Goal: Task Accomplishment & Management: Complete application form

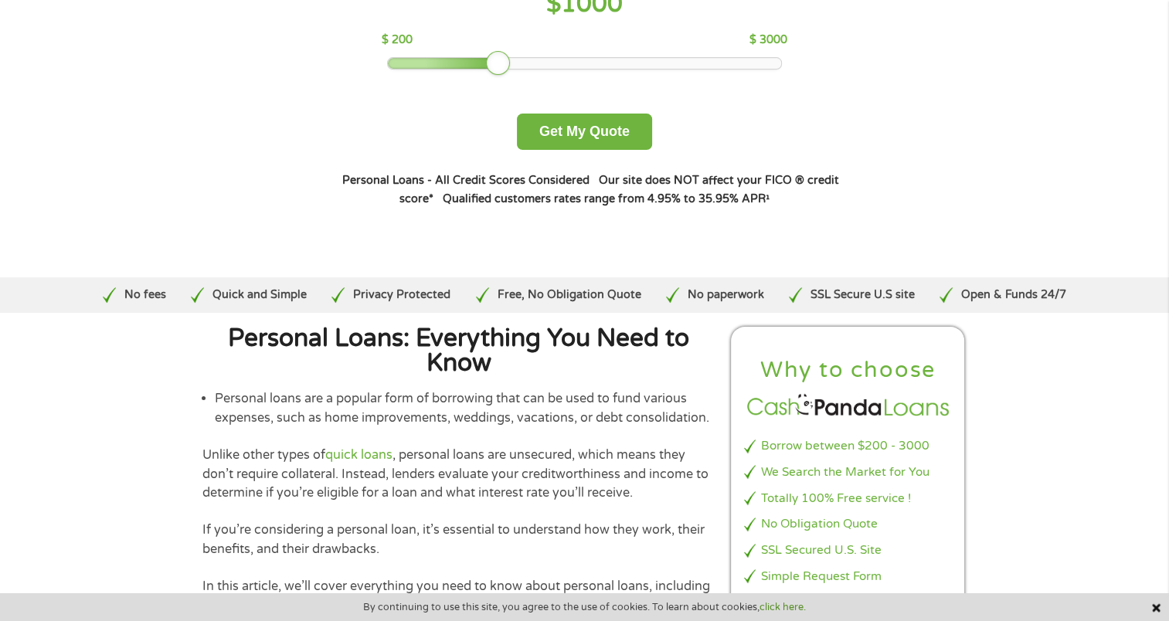
scroll to position [695, 0]
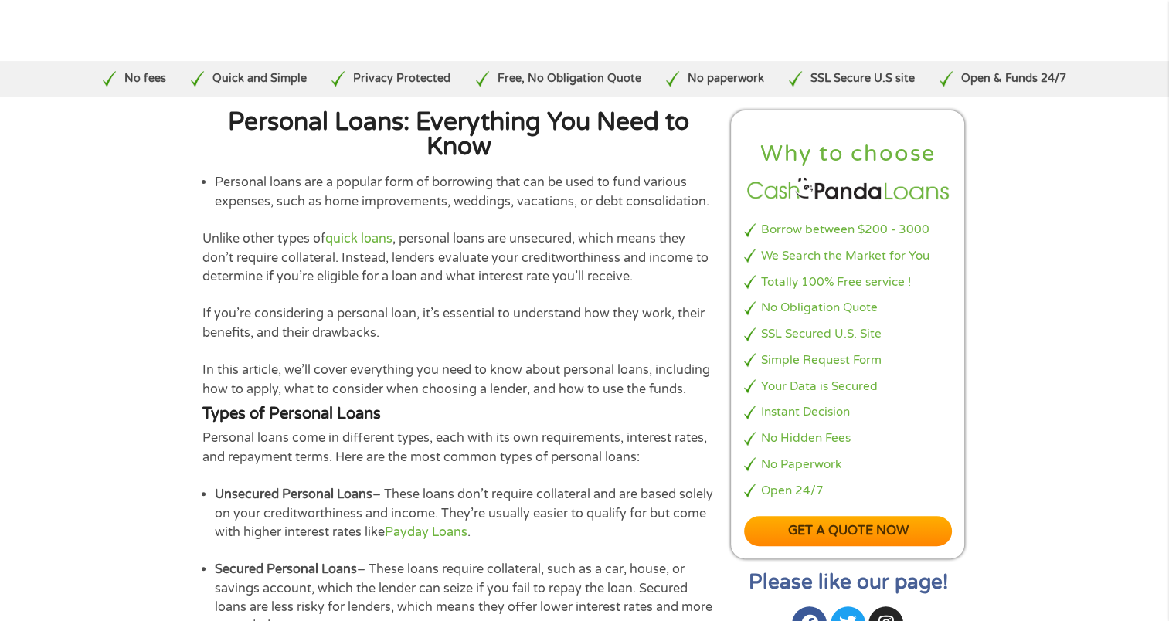
scroll to position [0, 0]
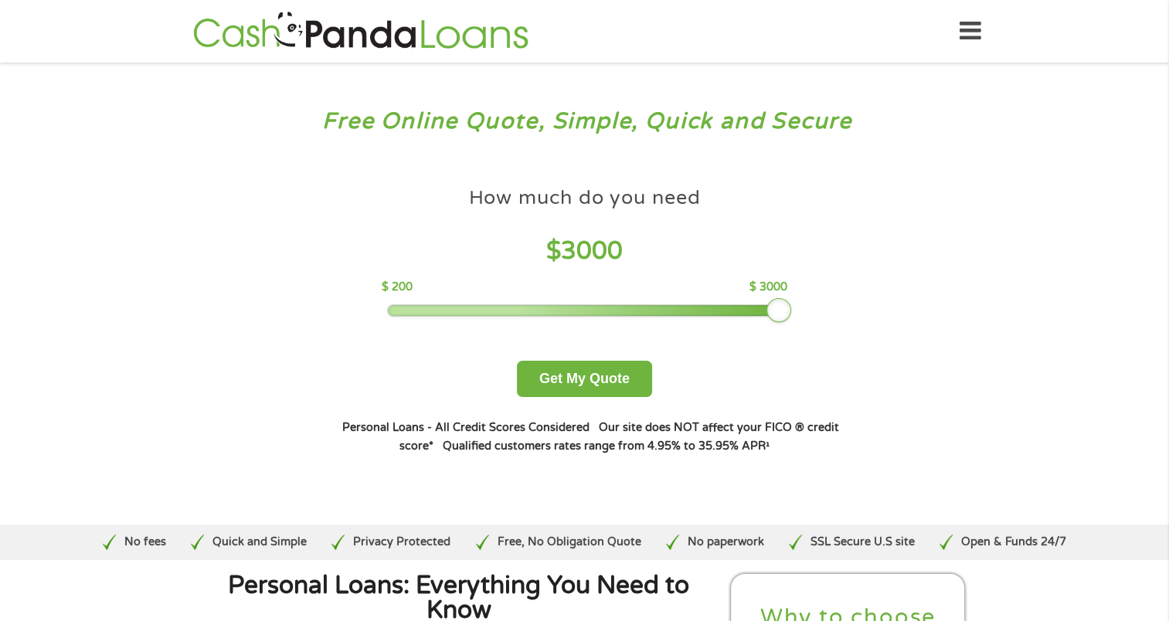
drag, startPoint x: 505, startPoint y: 312, endPoint x: 809, endPoint y: 312, distance: 303.5
click at [809, 312] on div "How much do you need $ 3000 $ 200 $ 3000 Get My Quote" at bounding box center [584, 288] width 541 height 218
click at [568, 373] on button "Get My Quote" at bounding box center [584, 379] width 135 height 36
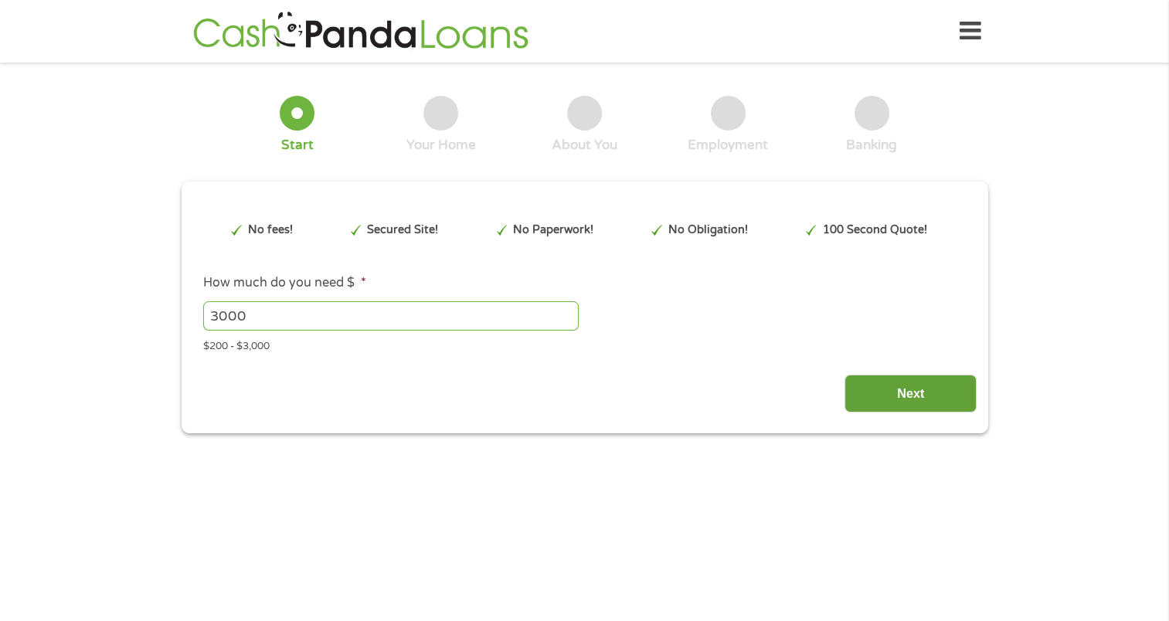
click at [891, 397] on input "Next" at bounding box center [910, 394] width 132 height 38
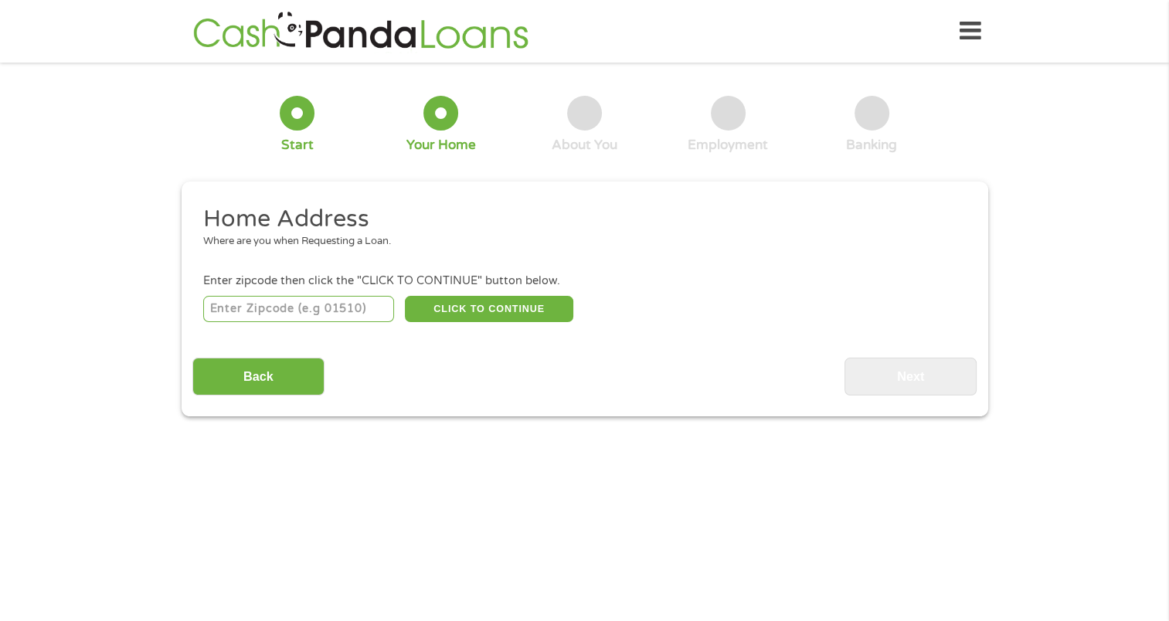
click at [339, 312] on input "number" at bounding box center [298, 309] width 191 height 26
type input "34957"
click at [497, 299] on button "CLICK TO CONTINUE" at bounding box center [489, 309] width 168 height 26
type input "34957"
type input "[PERSON_NAME][GEOGRAPHIC_DATA]"
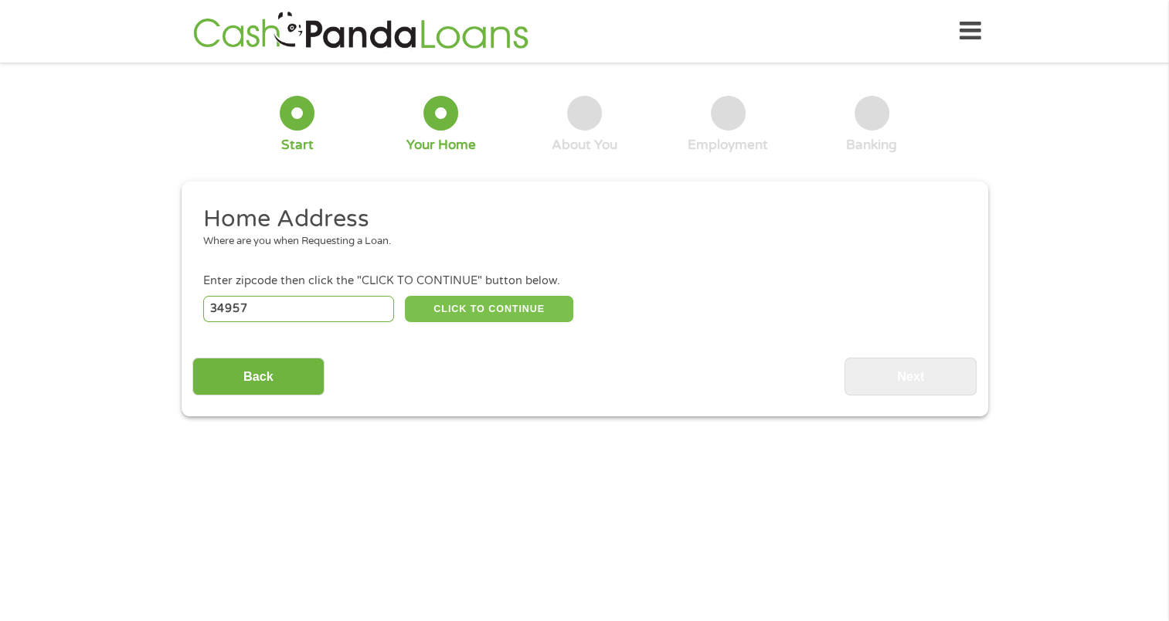
select select "[US_STATE]"
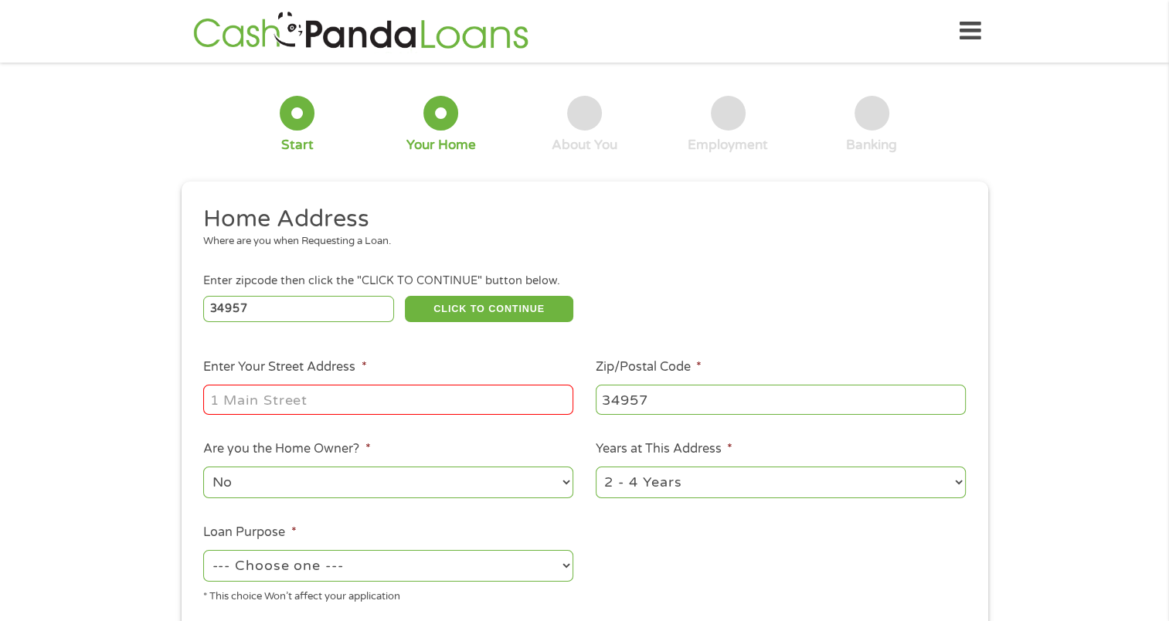
click at [421, 395] on input "Enter Your Street Address *" at bounding box center [388, 399] width 370 height 29
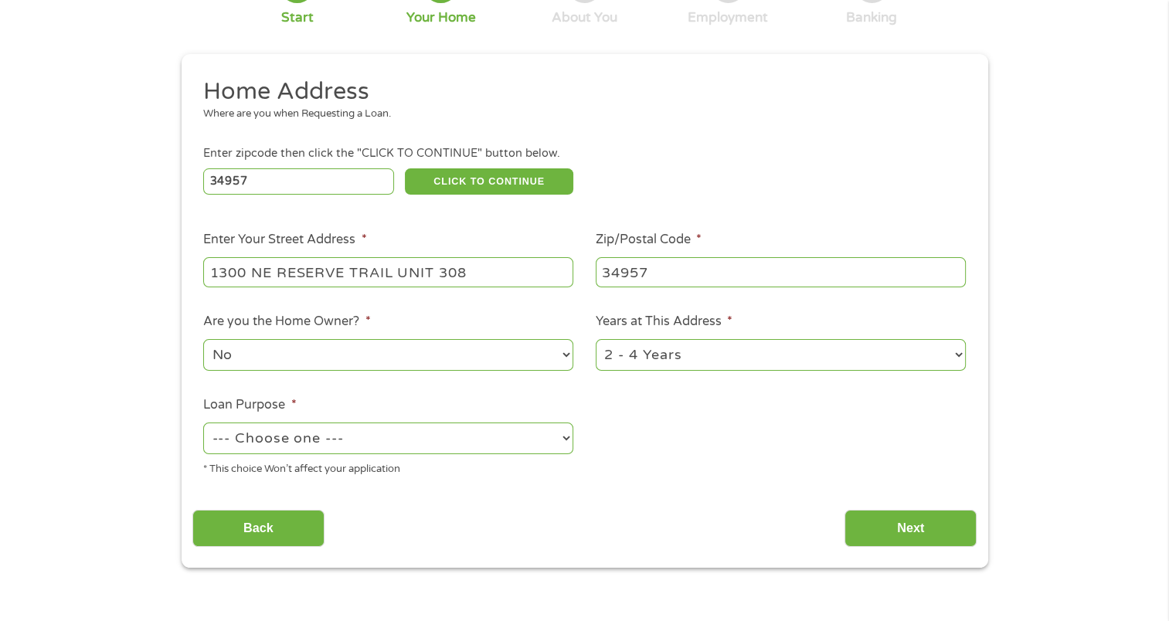
scroll to position [154, 0]
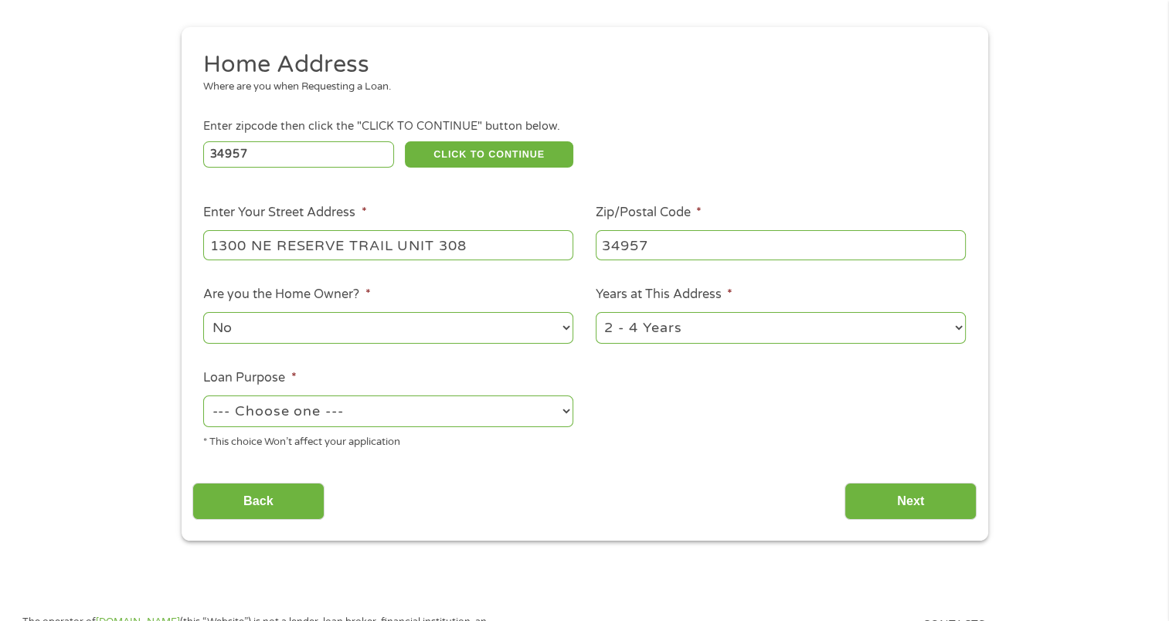
type input "1300 NE RESERVE TRAIL UNIT 308"
click at [369, 408] on select "--- Choose one --- Pay Bills Debt Consolidation Home Improvement Major Purchase…" at bounding box center [388, 411] width 370 height 32
click at [203, 397] on select "--- Choose one --- Pay Bills Debt Consolidation Home Improvement Major Purchase…" at bounding box center [388, 411] width 370 height 32
click at [399, 400] on select "--- Choose one --- Pay Bills Debt Consolidation Home Improvement Major Purchase…" at bounding box center [388, 411] width 370 height 32
select select "shorttermcash"
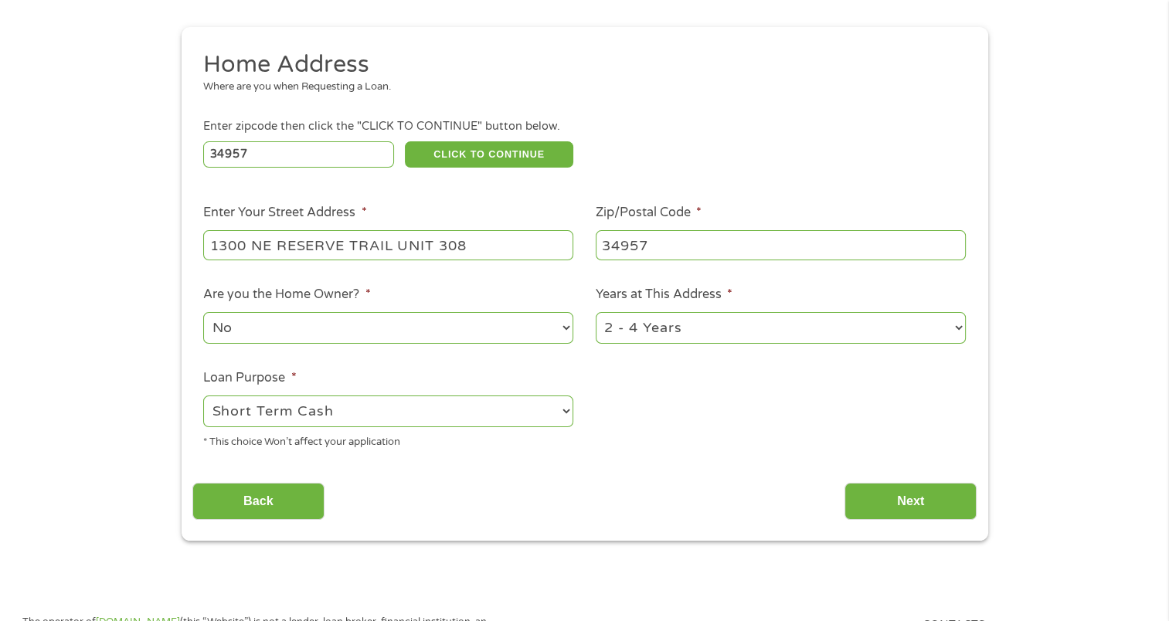
click at [203, 397] on select "--- Choose one --- Pay Bills Debt Consolidation Home Improvement Major Purchase…" at bounding box center [388, 411] width 370 height 32
click at [891, 516] on input "Next" at bounding box center [910, 502] width 132 height 38
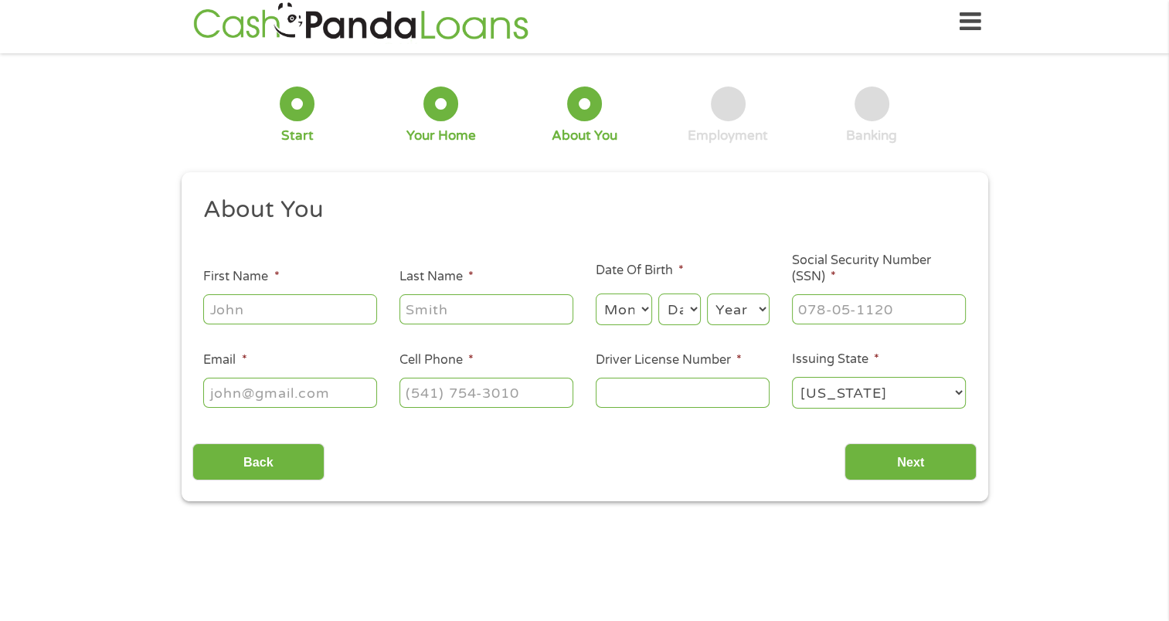
scroll to position [0, 0]
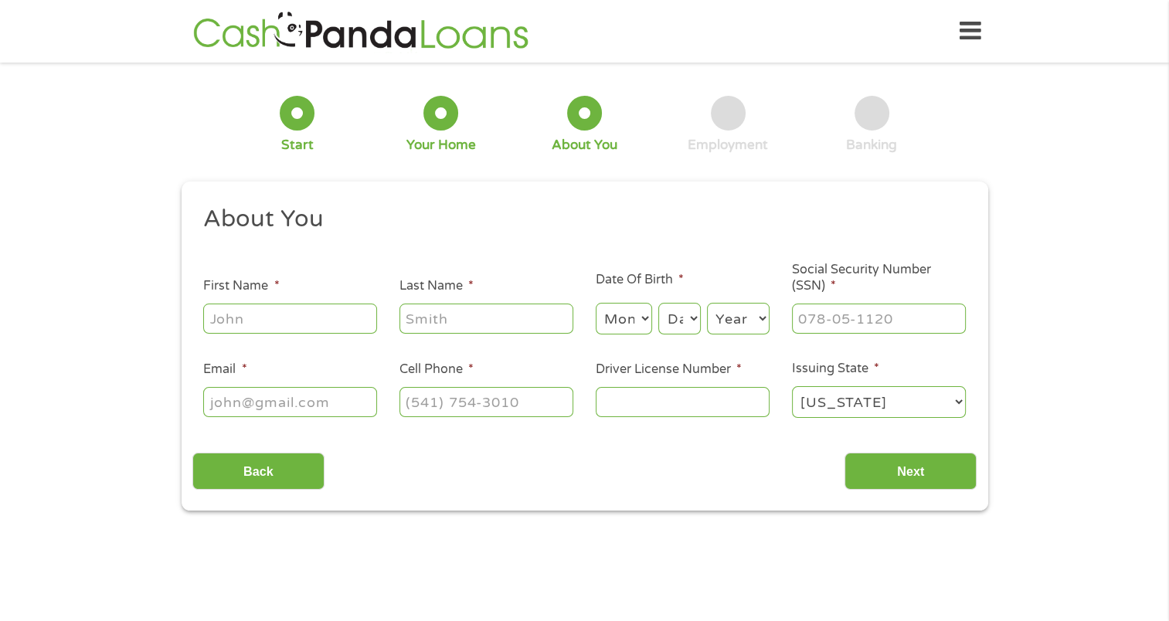
click at [282, 300] on li "First Name *" at bounding box center [290, 306] width 196 height 59
click at [290, 305] on input "First Name *" at bounding box center [290, 318] width 174 height 29
type input "[PERSON_NAME]"
click at [616, 308] on select "Month 1 2 3 4 5 6 7 8 9 10 11 12" at bounding box center [624, 319] width 56 height 32
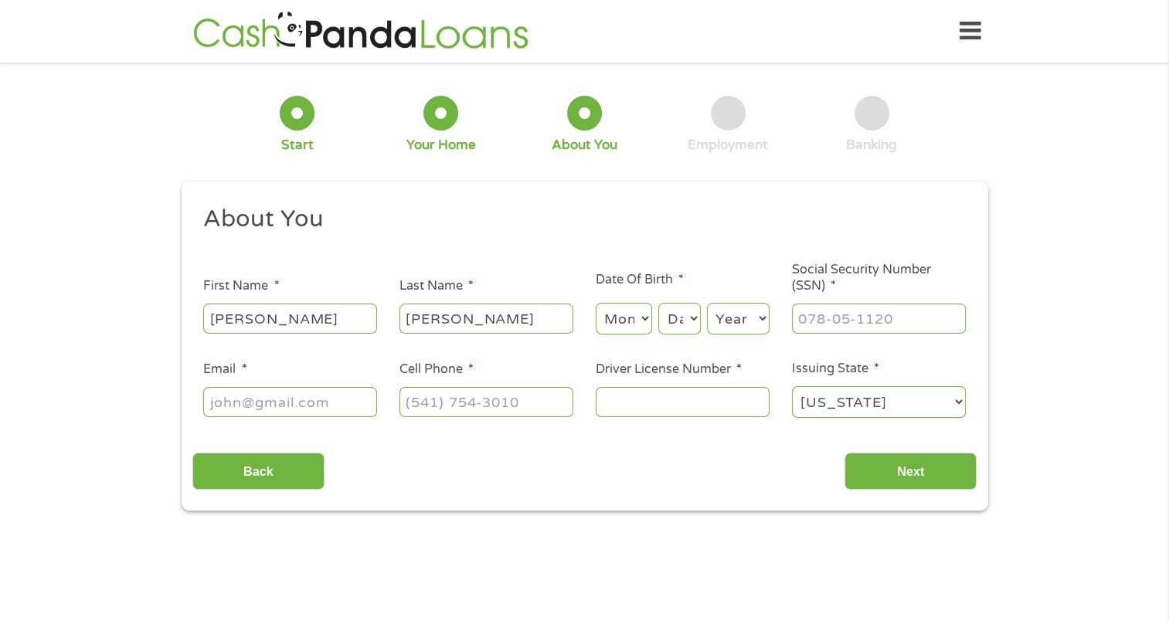
select select "6"
click at [596, 304] on select "Month 1 2 3 4 5 6 7 8 9 10 11 12" at bounding box center [624, 319] width 56 height 32
click at [684, 321] on select "Day 1 2 3 4 5 6 7 8 9 10 11 12 13 14 15 16 17 18 19 20 21 22 23 24 25 26 27 28 …" at bounding box center [679, 319] width 42 height 32
select select "17"
click at [658, 304] on select "Day 1 2 3 4 5 6 7 8 9 10 11 12 13 14 15 16 17 18 19 20 21 22 23 24 25 26 27 28 …" at bounding box center [679, 319] width 42 height 32
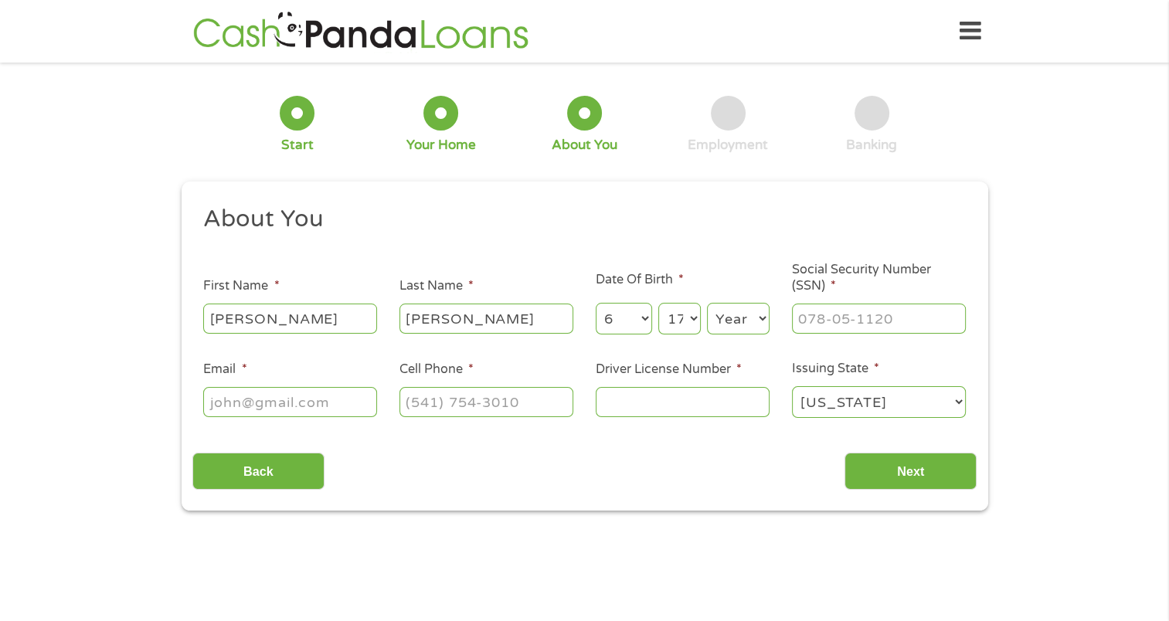
click at [751, 321] on select "Year [DATE] 2006 2005 2004 2003 2002 2001 2000 1999 1998 1997 1996 1995 1994 19…" at bounding box center [738, 319] width 63 height 32
select select "1984"
click at [707, 304] on select "Year [DATE] 2006 2005 2004 2003 2002 2001 2000 1999 1998 1997 1996 1995 1994 19…" at bounding box center [738, 319] width 63 height 32
click at [890, 327] on input "___-__-____" at bounding box center [879, 318] width 174 height 29
type input "210-64-3639"
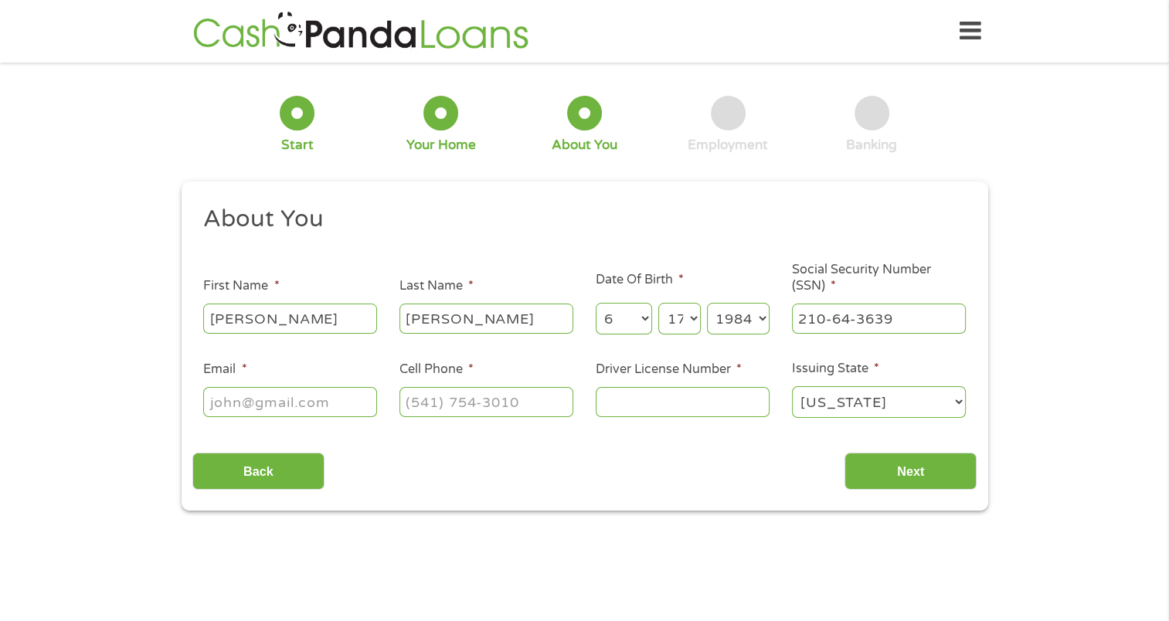
click at [242, 414] on input "Email *" at bounding box center [290, 401] width 174 height 29
type input "[EMAIL_ADDRESS][DOMAIN_NAME]"
type input "[PHONE_NUMBER]"
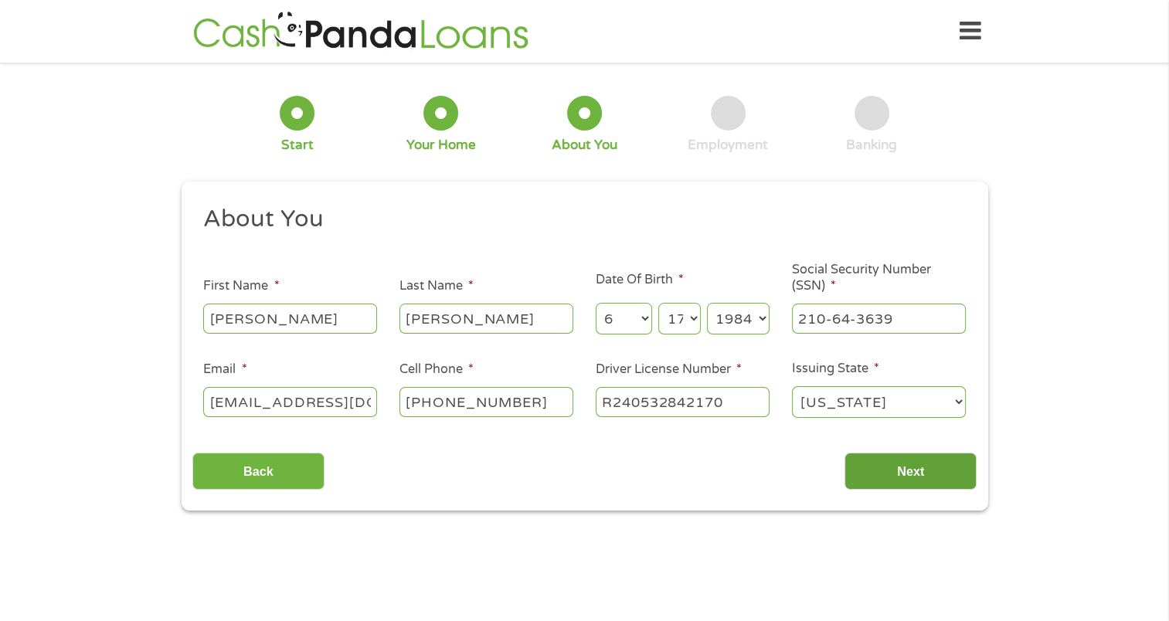
type input "R240532842170"
click at [921, 476] on input "Next" at bounding box center [910, 472] width 132 height 38
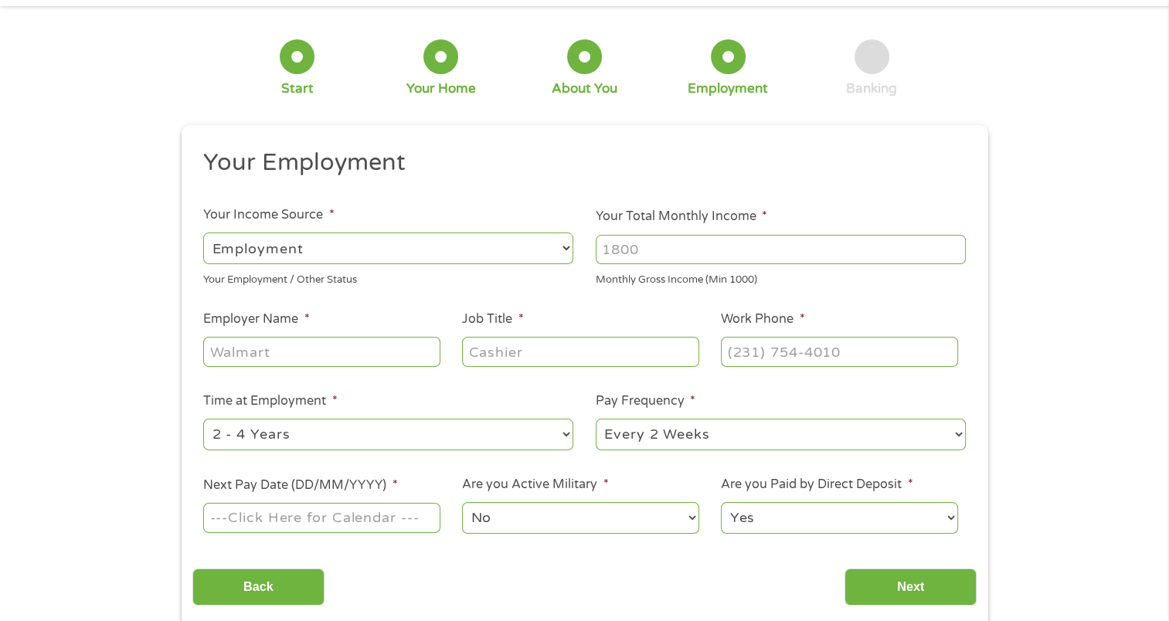
scroll to position [77, 0]
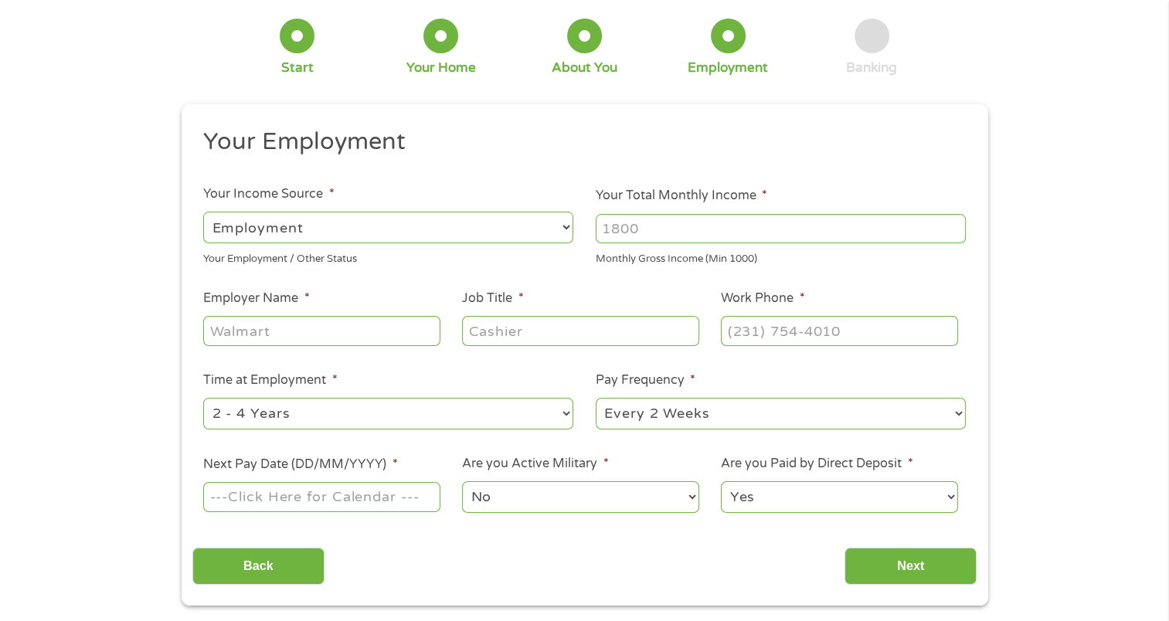
click at [708, 219] on input "Your Total Monthly Income *" at bounding box center [781, 228] width 370 height 29
type input "18750"
click at [232, 336] on input "Employer Name *" at bounding box center [321, 330] width 236 height 29
type input "e"
type input "a"
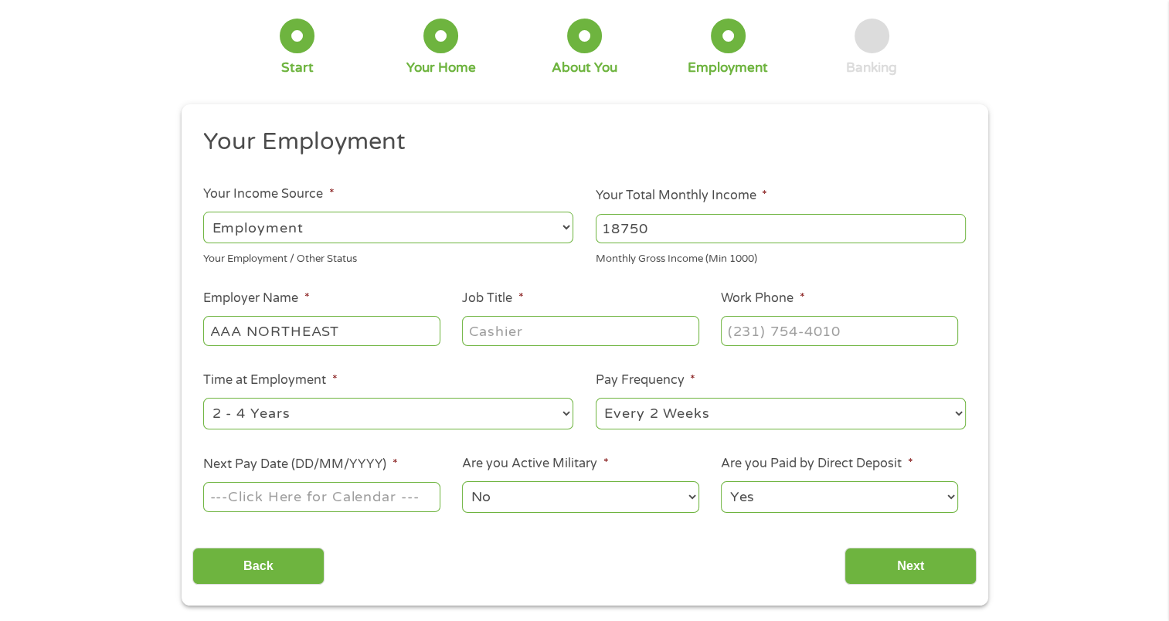
type input "AAA NORTHEAST"
type input "SALES"
type input "[PHONE_NUMBER]"
click at [358, 436] on ul "Your Employment Your Income Source * --- Choose one --- Employment [DEMOGRAPHIC…" at bounding box center [584, 327] width 784 height 400
click at [345, 423] on select "--- Choose one --- 1 Year or less 1 - 2 Years 2 - 4 Years Over 4 Years" at bounding box center [388, 414] width 370 height 32
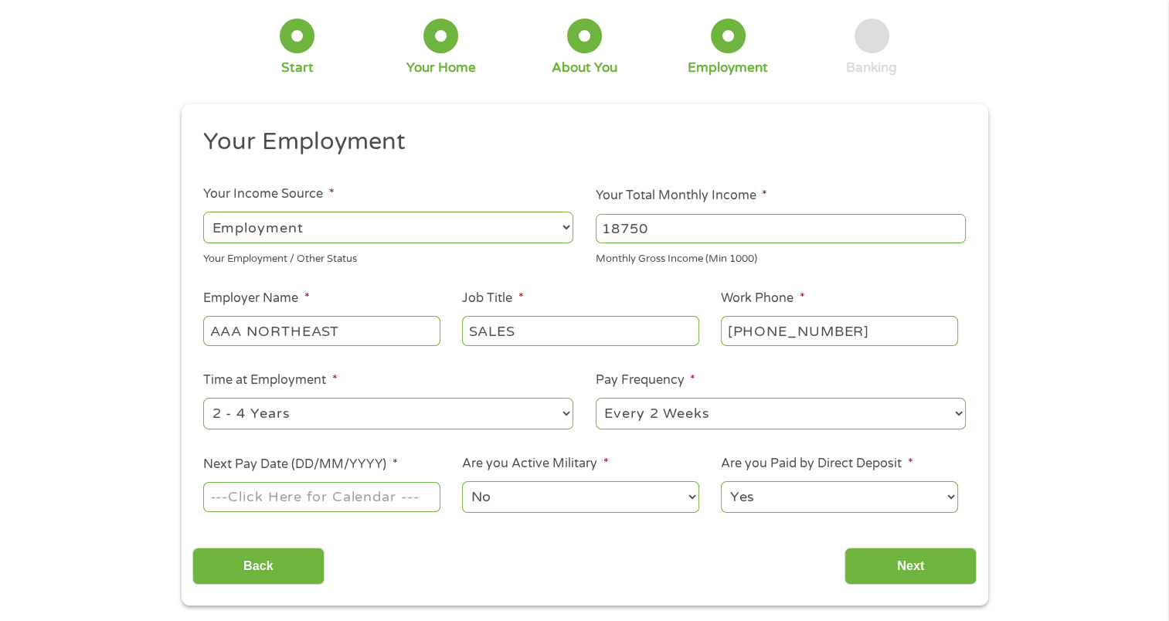
select select "60months"
click at [203, 399] on select "--- Choose one --- 1 Year or less 1 - 2 Years 2 - 4 Years Over 4 Years" at bounding box center [388, 414] width 370 height 32
click at [323, 505] on input "Next Pay Date (DD/MM/YYYY) *" at bounding box center [321, 496] width 236 height 29
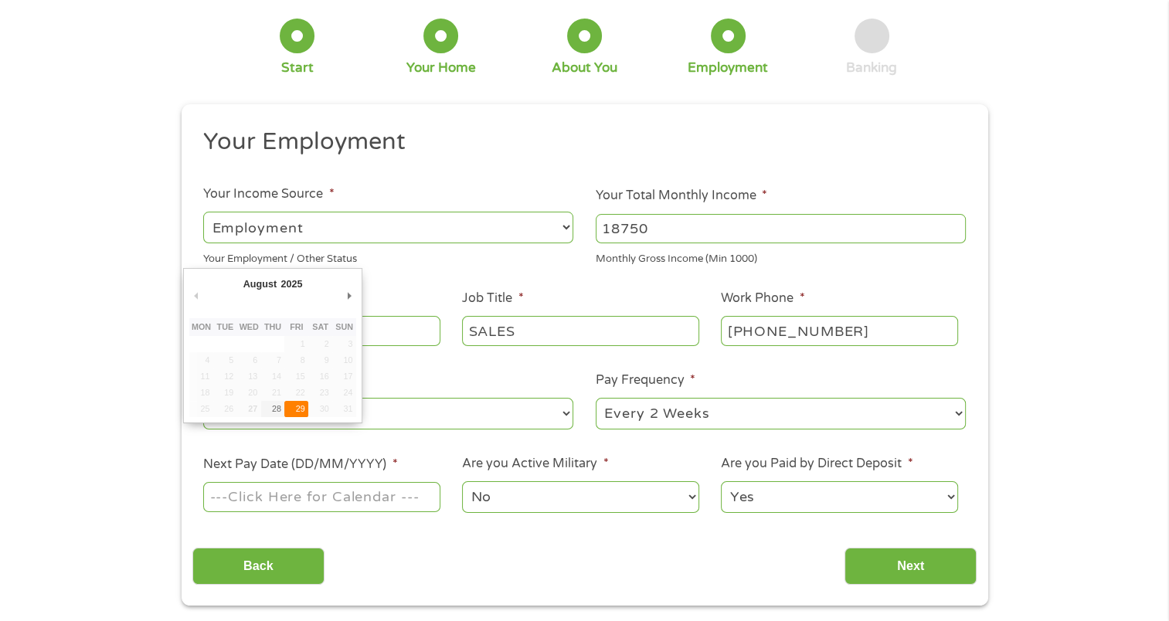
type input "[DATE]"
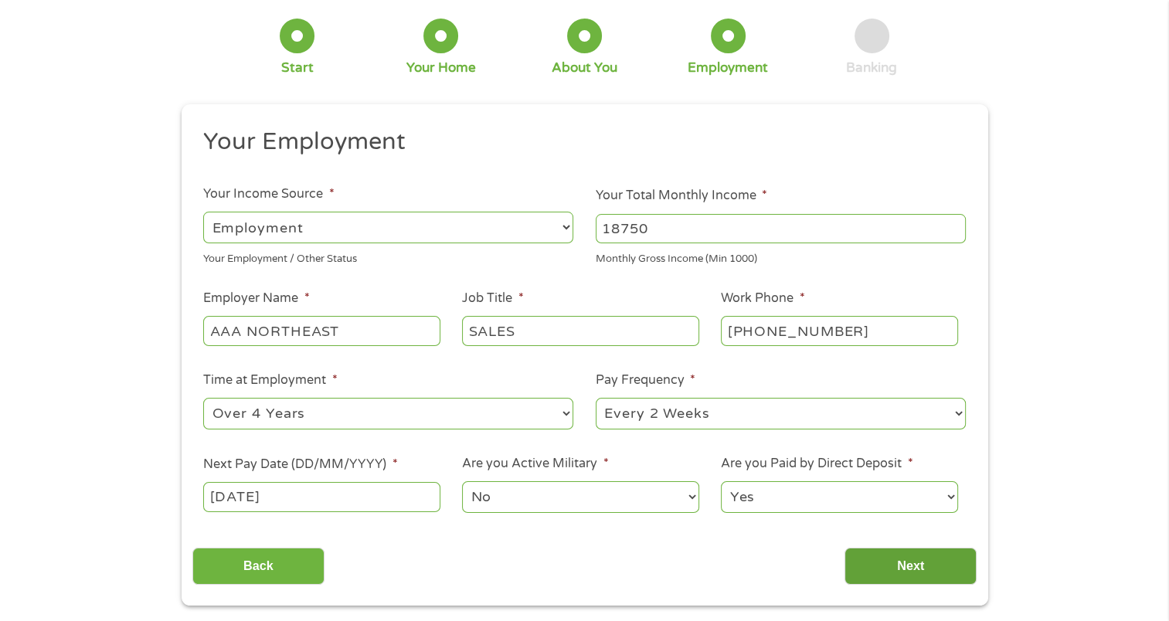
click at [896, 583] on input "Next" at bounding box center [910, 567] width 132 height 38
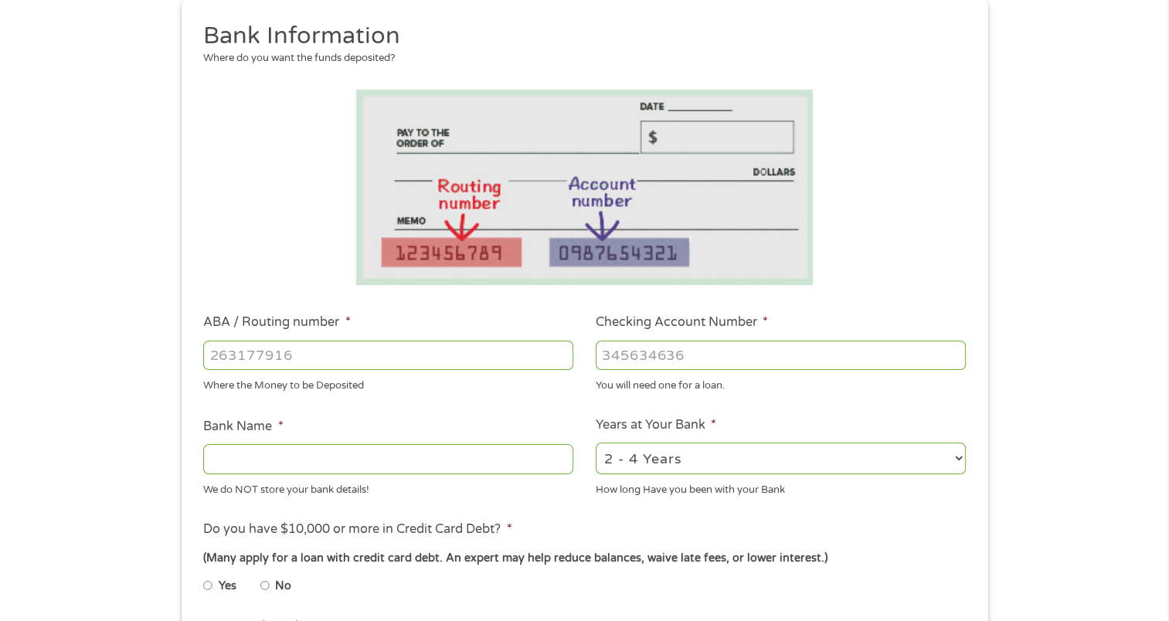
scroll to position [232, 0]
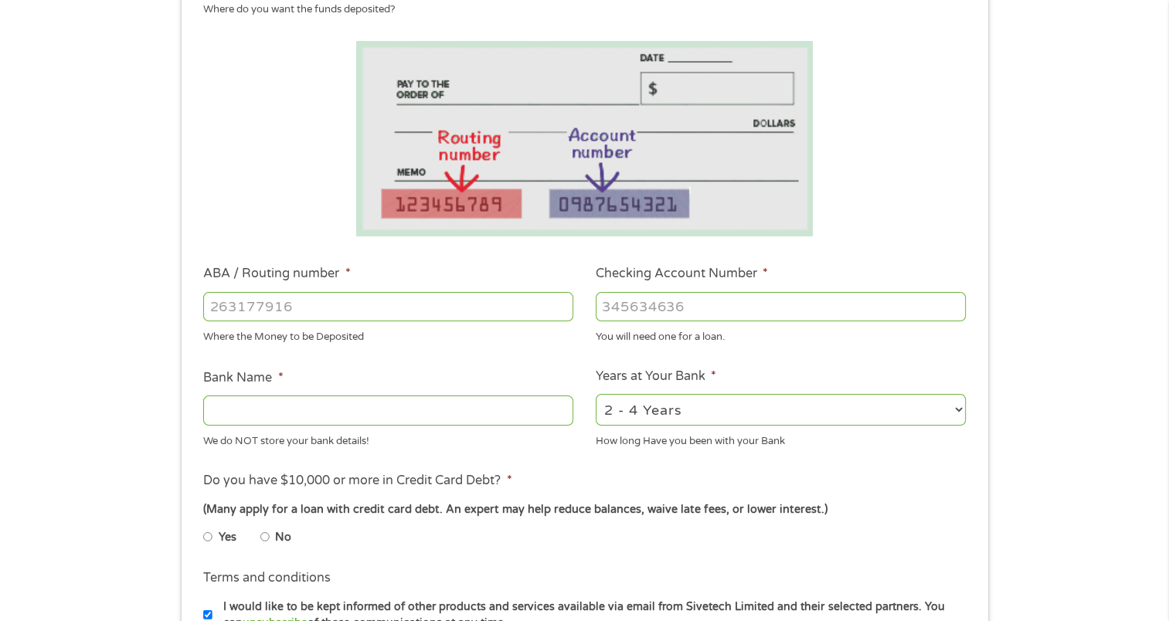
click at [278, 299] on input "ABA / Routing number *" at bounding box center [388, 306] width 370 height 29
click at [356, 395] on div at bounding box center [388, 411] width 370 height 36
click at [377, 317] on input "ABA / Routing number *" at bounding box center [388, 306] width 370 height 29
type input "011500010"
type input "BANK OF AMERICA NA"
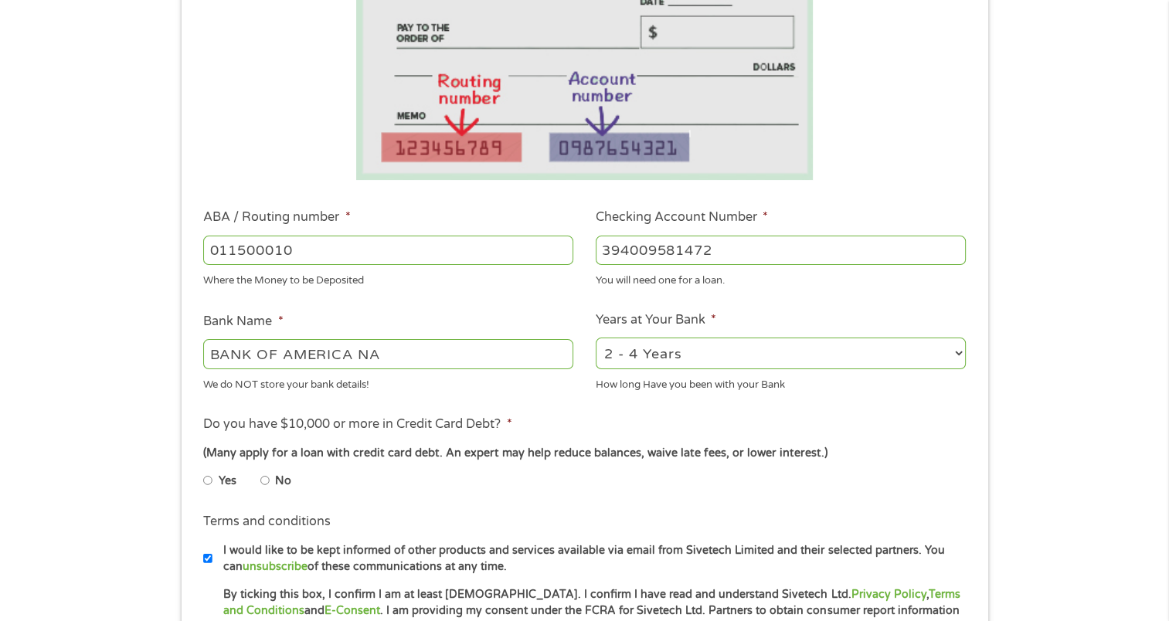
scroll to position [386, 0]
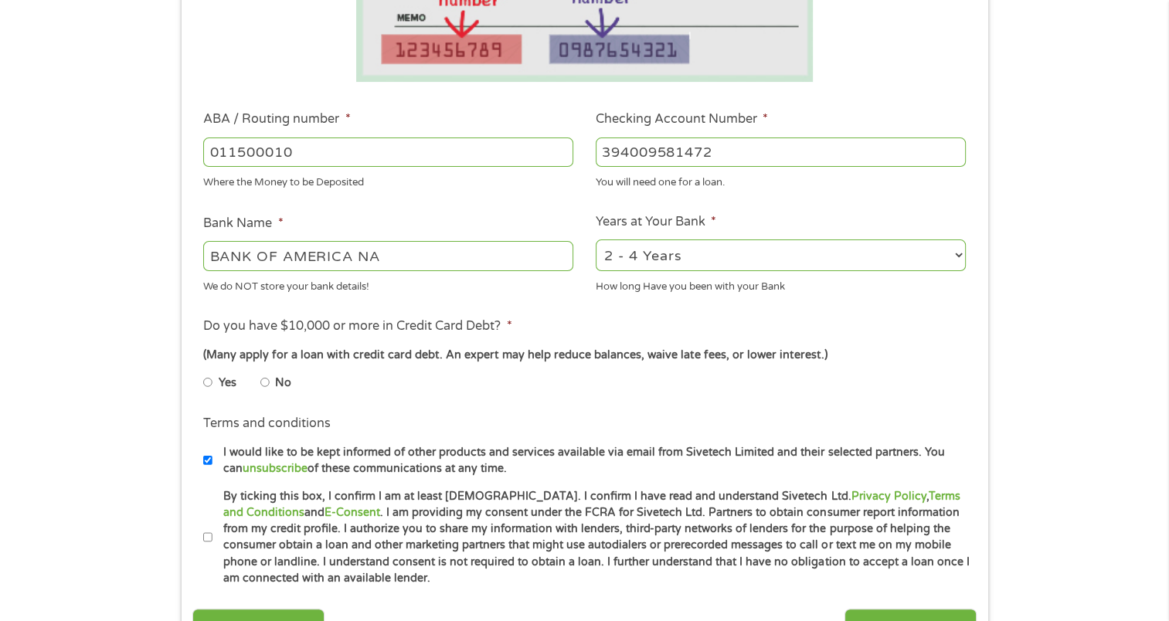
type input "394009581472"
click at [263, 382] on input "No" at bounding box center [264, 382] width 9 height 25
radio input "true"
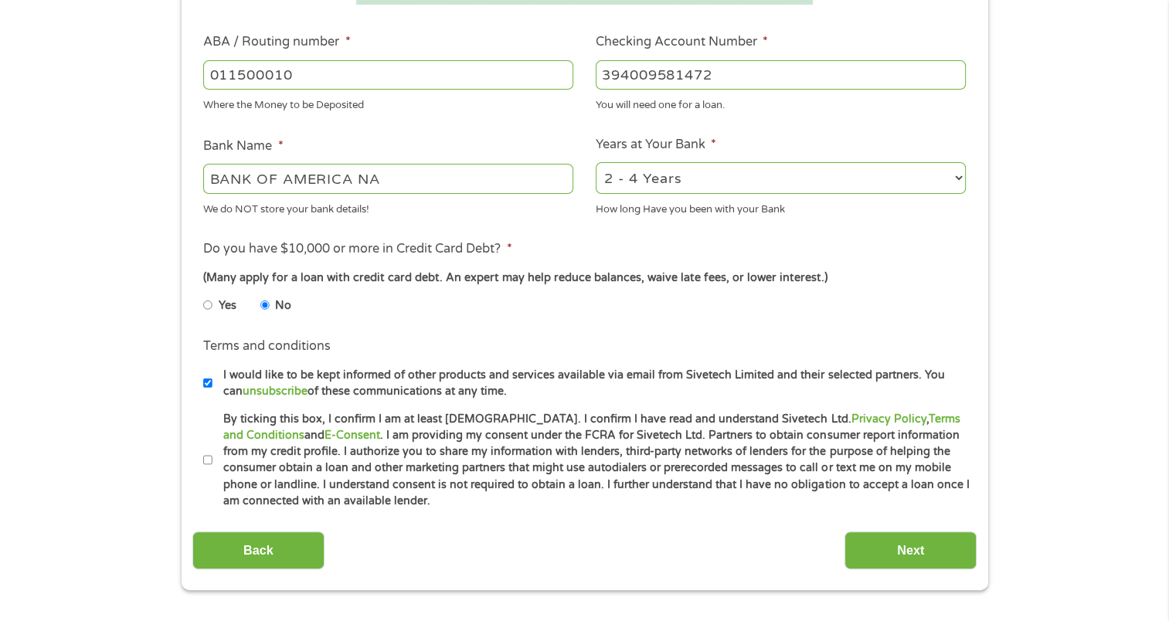
click at [201, 467] on li "Terms and conditions * By ticking this box, I confirm I am at least [DEMOGRAPHI…" at bounding box center [584, 460] width 784 height 99
click at [207, 460] on input "By ticking this box, I confirm I am at least [DEMOGRAPHIC_DATA]. I confirm I ha…" at bounding box center [207, 460] width 9 height 25
checkbox input "true"
click at [205, 387] on input "I would like to be kept informed of other products and services available via e…" at bounding box center [207, 383] width 9 height 25
checkbox input "false"
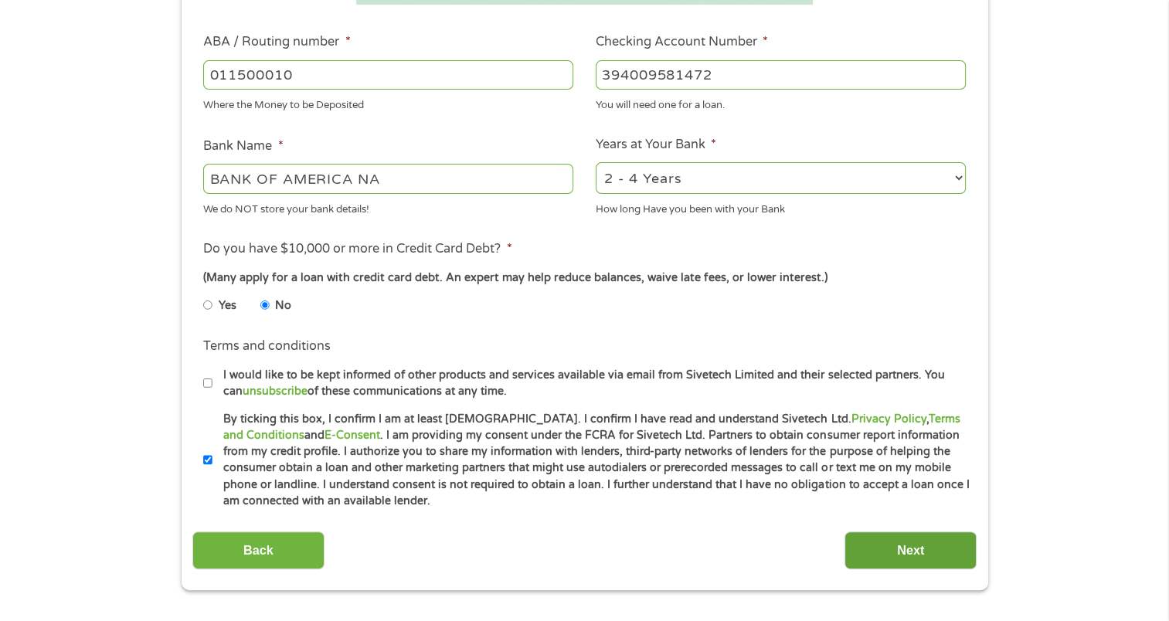
click at [903, 564] on input "Next" at bounding box center [910, 550] width 132 height 38
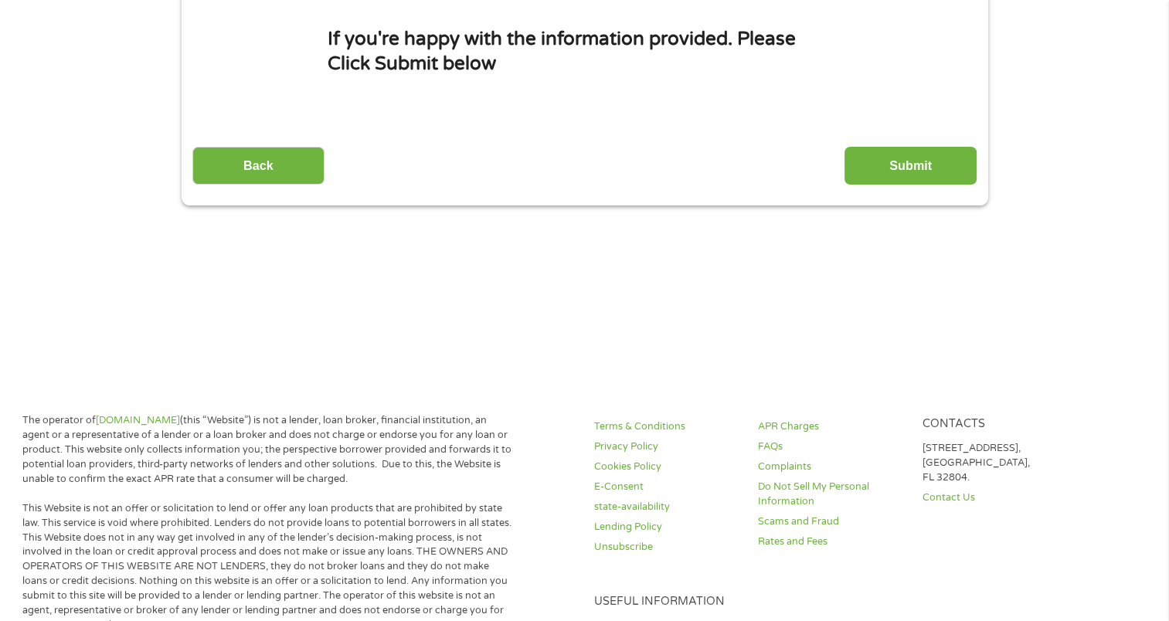
scroll to position [0, 0]
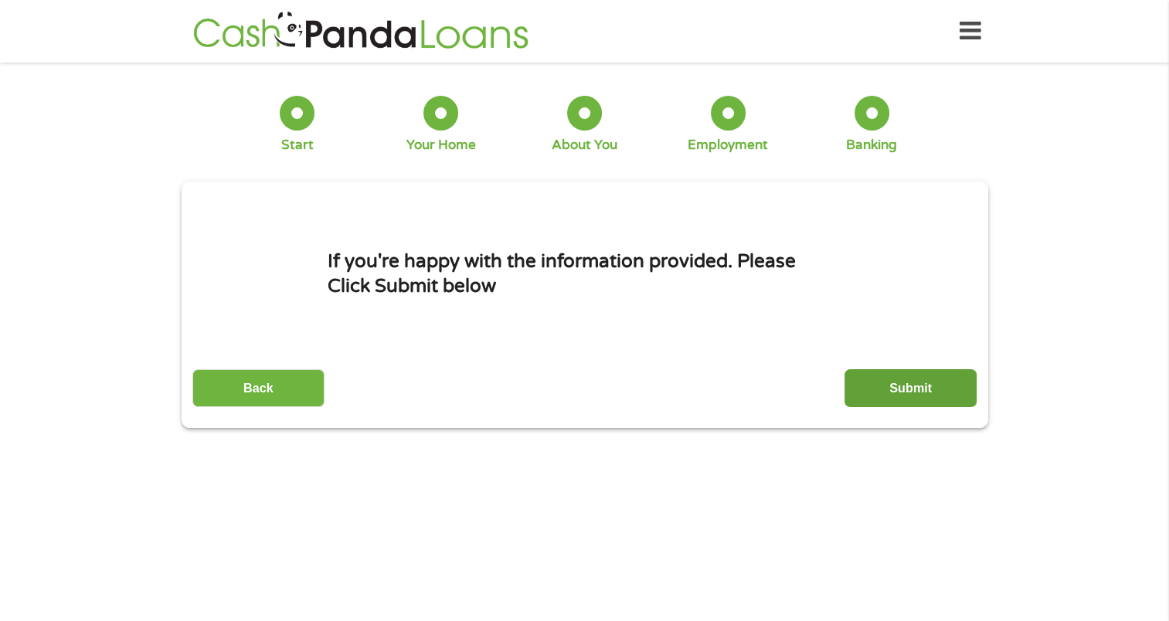
click at [892, 395] on input "Submit" at bounding box center [910, 388] width 132 height 38
